Goal: Task Accomplishment & Management: Use online tool/utility

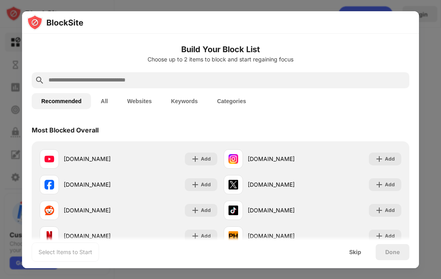
click at [382, 238] on div "Select Items to Start Skip Done" at bounding box center [220, 252] width 397 height 32
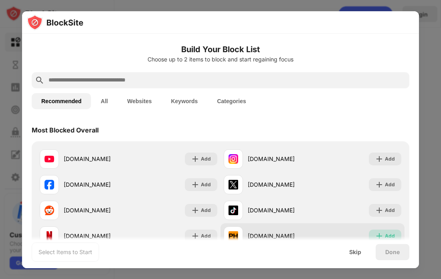
click at [380, 233] on img at bounding box center [380, 236] width 8 height 8
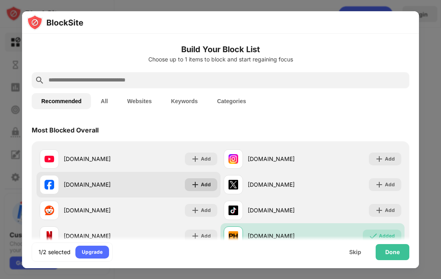
click at [200, 187] on div "Add" at bounding box center [201, 184] width 32 height 13
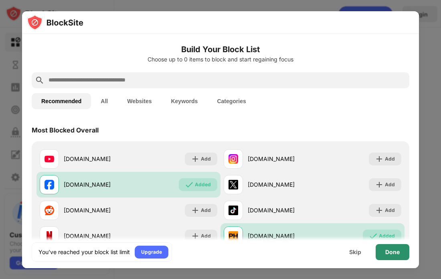
click at [385, 256] on div "Done" at bounding box center [393, 252] width 34 height 16
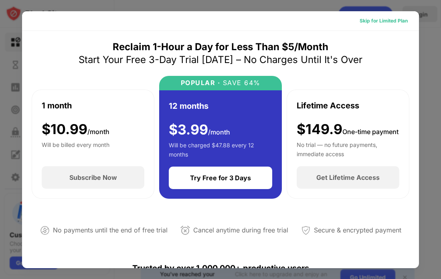
drag, startPoint x: 396, startPoint y: 21, endPoint x: 395, endPoint y: 26, distance: 5.0
click at [396, 22] on div "Skip for Limited Plan" at bounding box center [384, 21] width 48 height 8
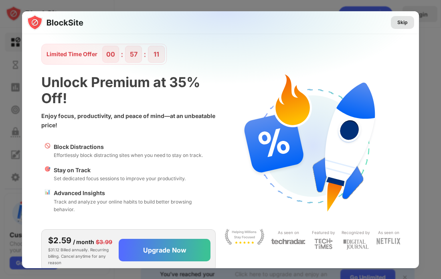
click at [402, 24] on div "Skip" at bounding box center [403, 22] width 10 height 8
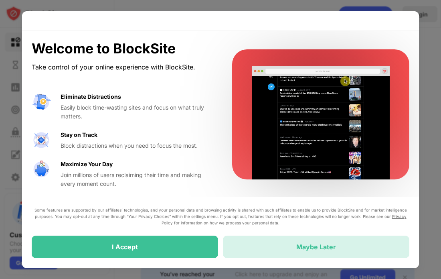
click at [312, 253] on div "Maybe Later" at bounding box center [316, 247] width 187 height 22
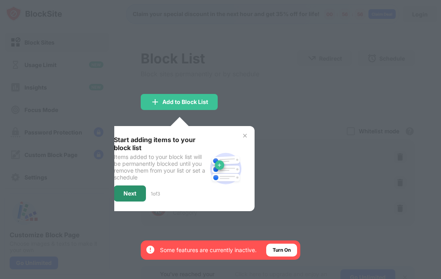
click at [136, 199] on div "Next" at bounding box center [130, 193] width 32 height 16
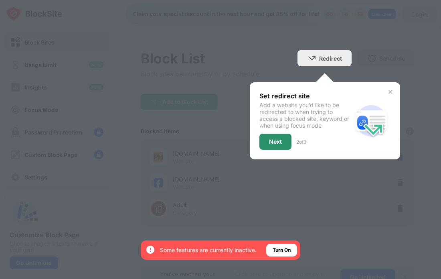
click at [283, 139] on div "Next" at bounding box center [276, 142] width 32 height 16
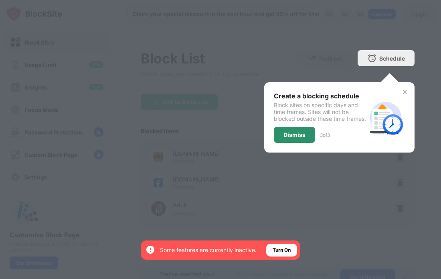
click at [307, 143] on div "Dismiss" at bounding box center [294, 135] width 41 height 16
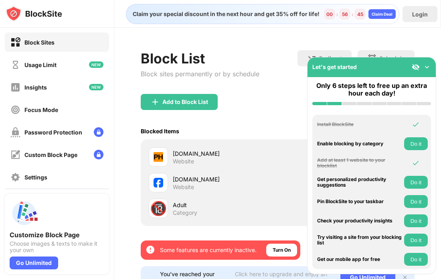
click at [427, 69] on img at bounding box center [427, 67] width 8 height 8
